Goal: Task Accomplishment & Management: Use online tool/utility

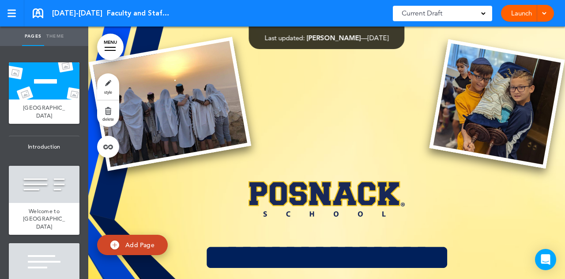
click at [12, 17] on link at bounding box center [12, 13] width 24 height 26
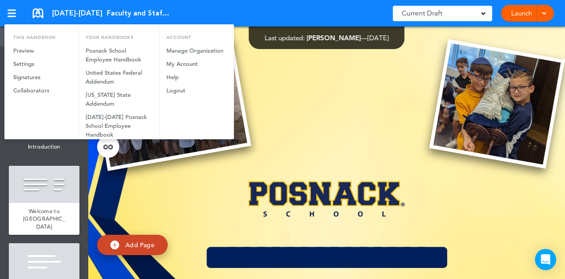
click at [13, 17] on div at bounding box center [282, 139] width 565 height 279
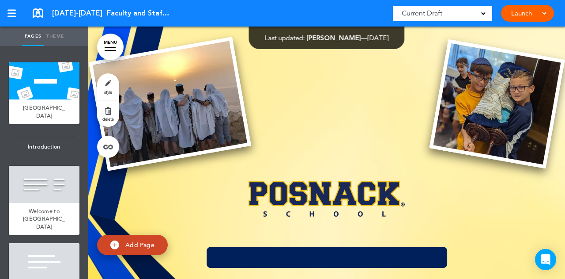
click at [38, 11] on link at bounding box center [38, 13] width 11 height 10
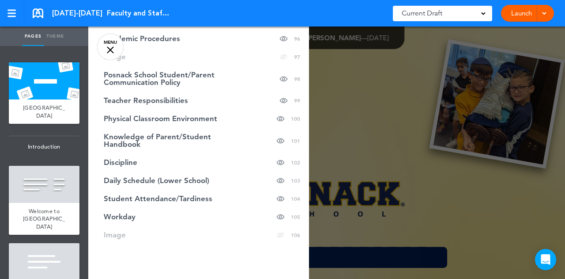
scroll to position [2230, 0]
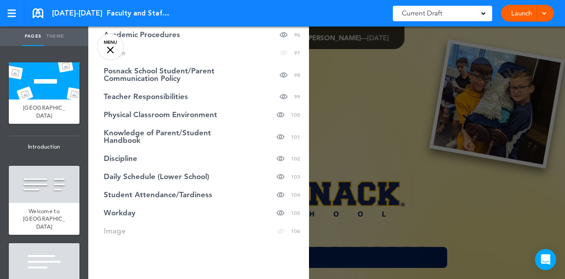
click at [38, 12] on link at bounding box center [38, 13] width 11 height 10
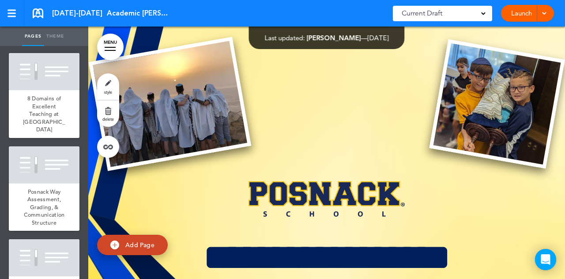
scroll to position [6882, 0]
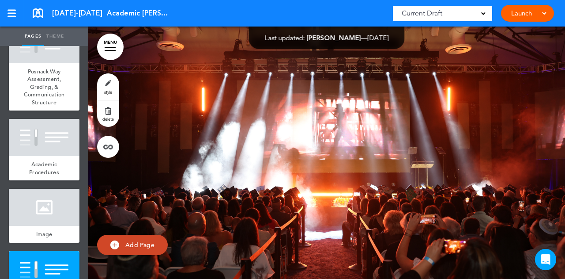
scroll to position [36597, 0]
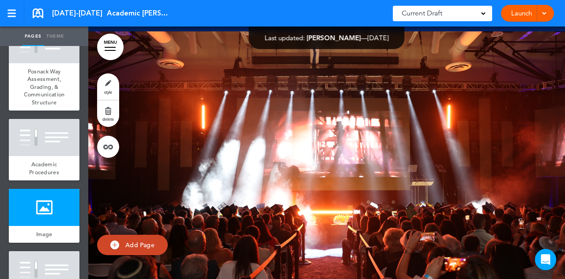
click at [39, 13] on link at bounding box center [38, 13] width 11 height 10
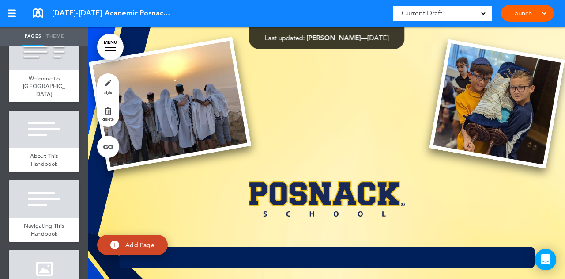
click at [112, 51] on link "MENU" at bounding box center [110, 47] width 26 height 26
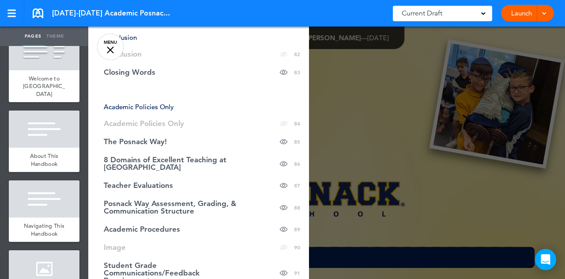
scroll to position [1864, 0]
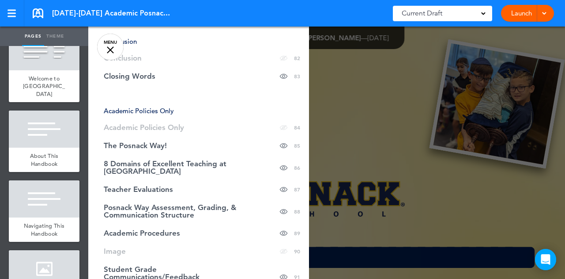
click at [163, 142] on span "The Posnack Way!" at bounding box center [135, 146] width 63 height 8
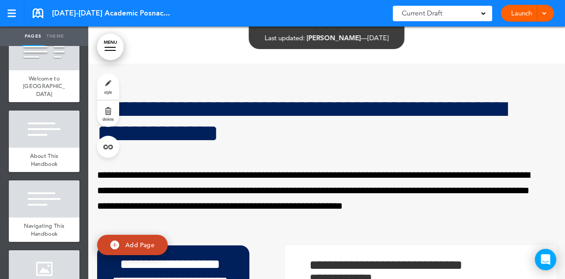
scroll to position [33458, 0]
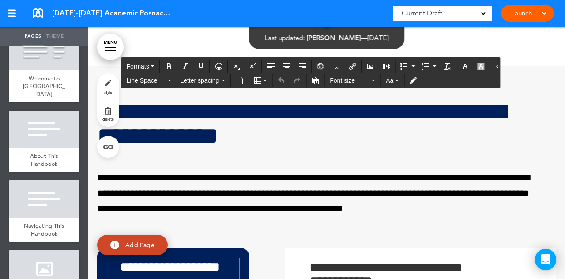
click at [212, 258] on h6 "**********" at bounding box center [169, 275] width 125 height 34
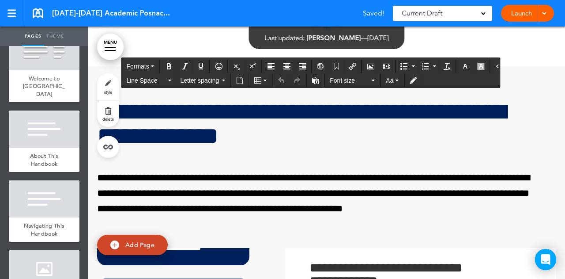
scroll to position [106, 0]
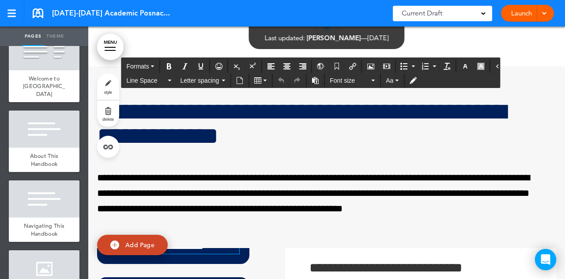
scroll to position [312, 0]
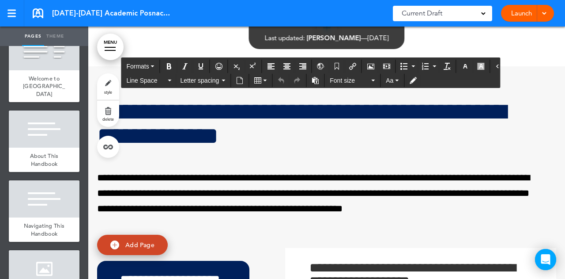
scroll to position [328, 0]
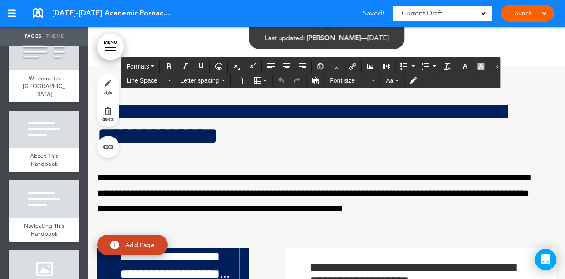
scroll to position [419, 0]
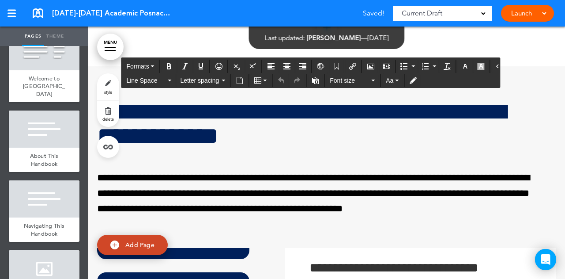
scroll to position [455, 0]
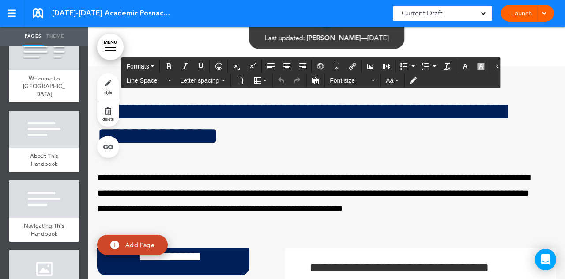
scroll to position [503, 0]
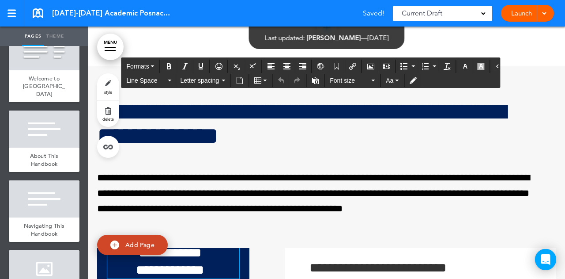
scroll to position [815, 0]
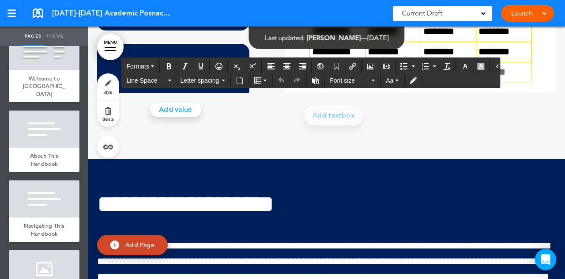
scroll to position [0, 0]
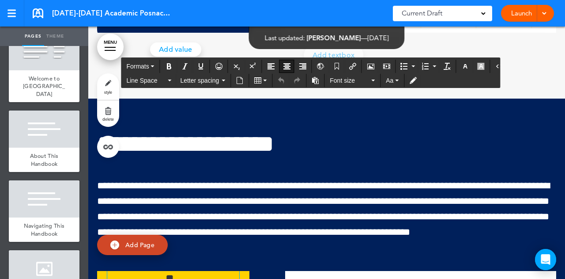
scroll to position [32, 0]
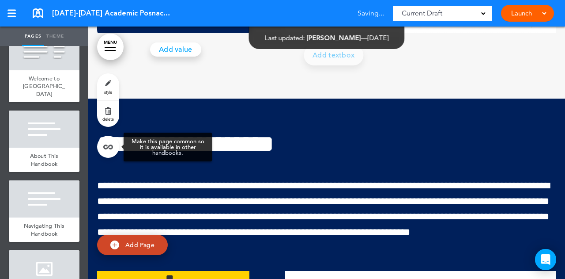
click at [106, 143] on link at bounding box center [108, 147] width 22 height 22
type input "**********"
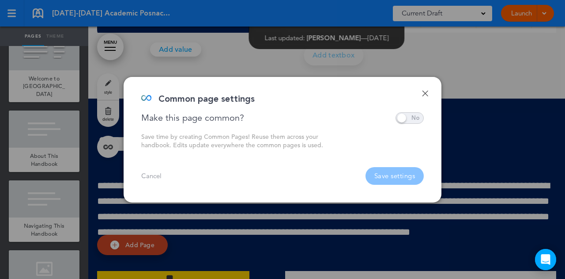
click at [398, 116] on span at bounding box center [410, 117] width 28 height 11
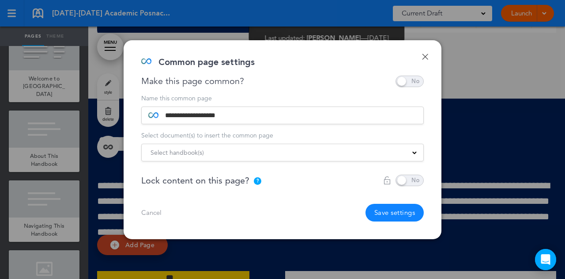
click at [321, 153] on div "Select handbook(s)" at bounding box center [283, 152] width 282 height 10
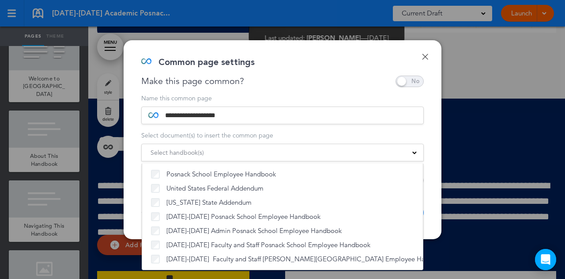
click at [319, 93] on div "**********" at bounding box center [283, 139] width 318 height 199
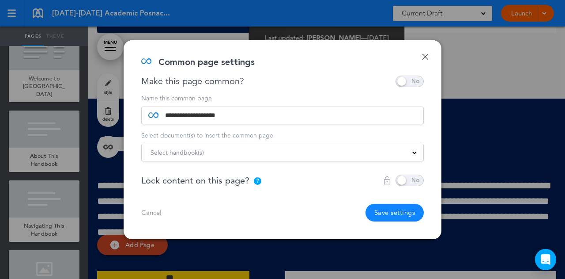
click at [426, 53] on link "Done" at bounding box center [425, 56] width 6 height 6
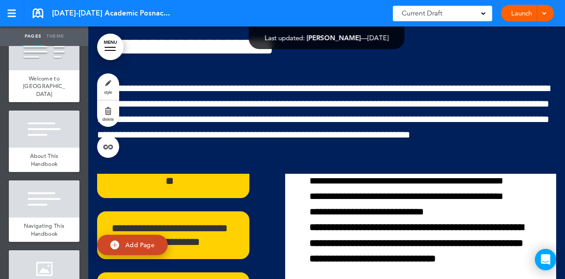
scroll to position [201, 0]
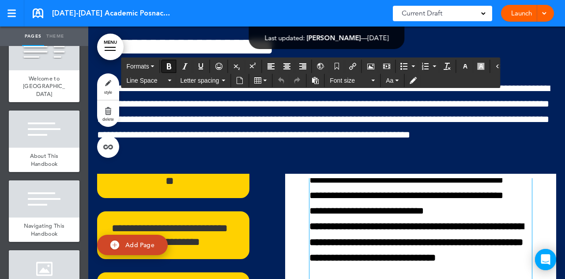
click at [312, 265] on p at bounding box center [420, 272] width 223 height 15
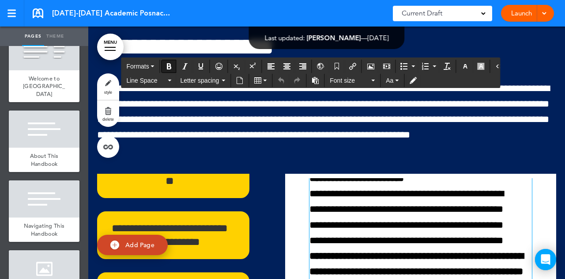
scroll to position [314, 0]
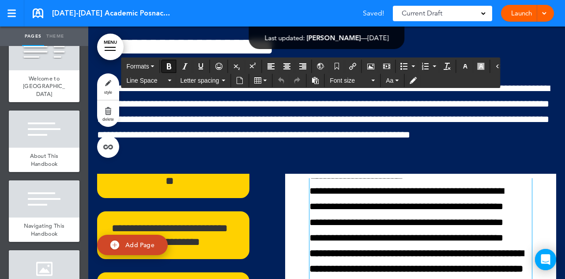
click at [354, 248] on strong "**********" at bounding box center [416, 276] width 214 height 57
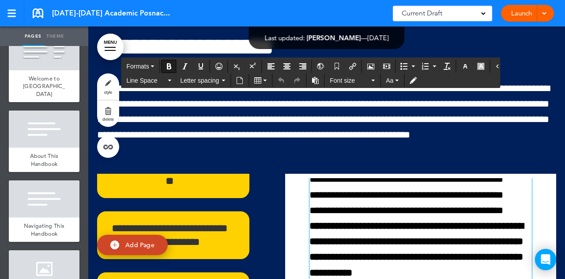
scroll to position [342, 0]
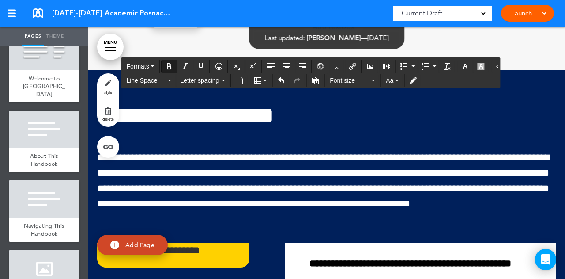
scroll to position [33945, 0]
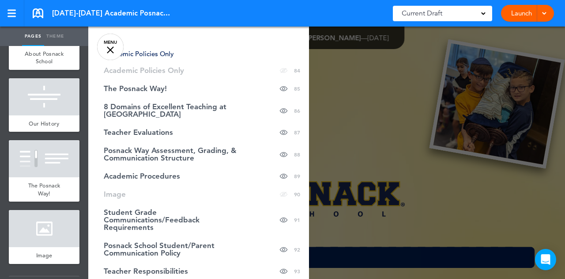
scroll to position [1921, 0]
click at [175, 172] on span "Academic Procedures" at bounding box center [142, 176] width 76 height 8
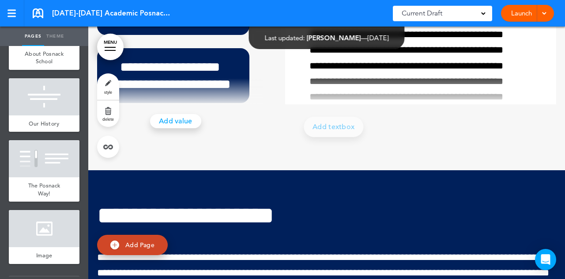
scroll to position [33820, 0]
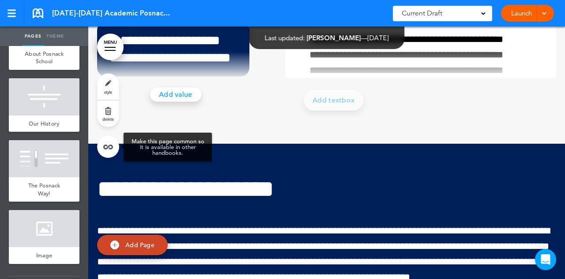
click at [107, 147] on link at bounding box center [108, 147] width 22 height 22
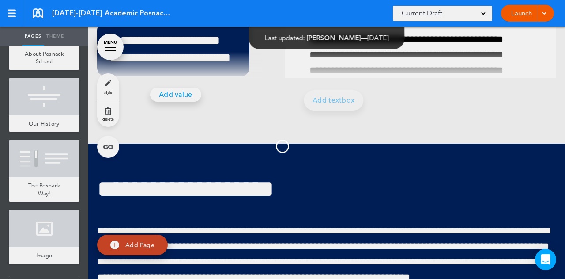
type input "**********"
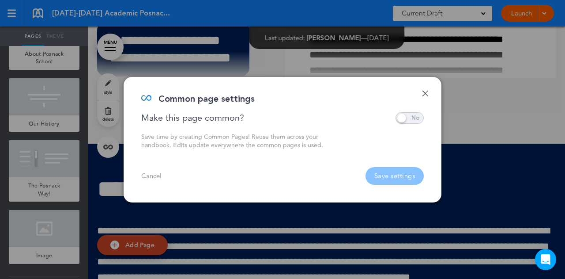
click at [406, 115] on span at bounding box center [410, 117] width 28 height 11
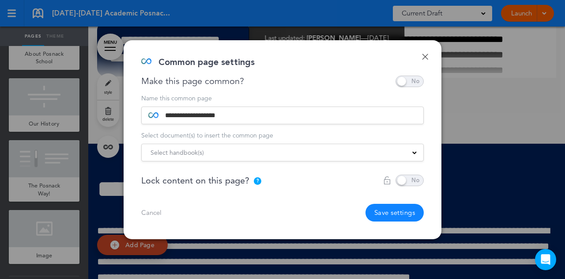
click at [274, 156] on div "Select handbook(s)" at bounding box center [283, 152] width 282 height 10
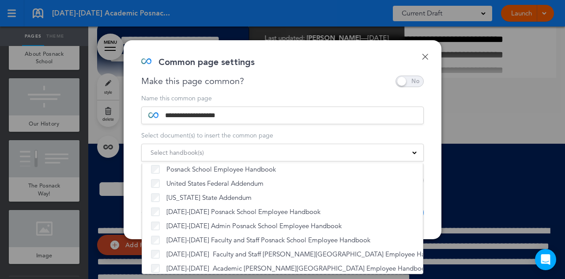
scroll to position [10, 0]
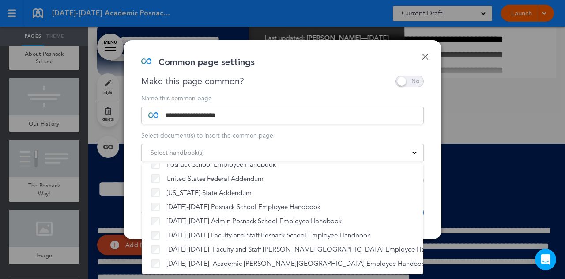
click at [387, 128] on form "**********" at bounding box center [282, 128] width 283 height 66
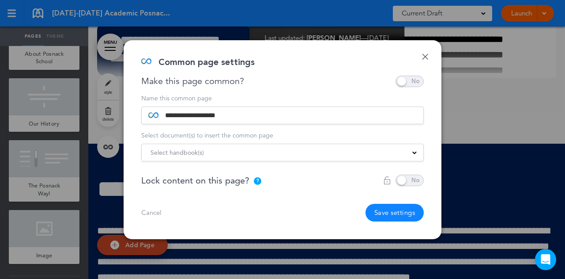
click at [394, 210] on button "Save settings" at bounding box center [395, 213] width 59 height 18
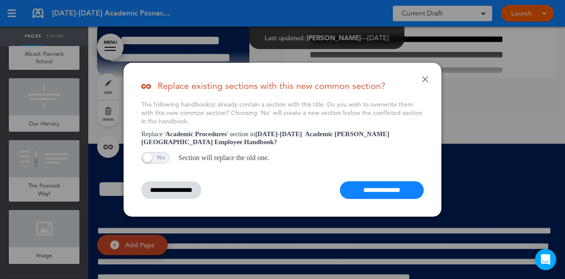
click at [379, 186] on input "**********" at bounding box center [382, 190] width 84 height 18
click at [374, 190] on input "**********" at bounding box center [382, 190] width 84 height 18
